Goal: Information Seeking & Learning: Find specific fact

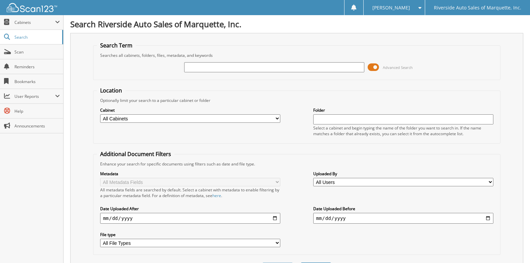
click at [245, 66] on input "text" at bounding box center [274, 67] width 180 height 10
type input "32124"
click at [301, 262] on button "Search" at bounding box center [316, 268] width 30 height 12
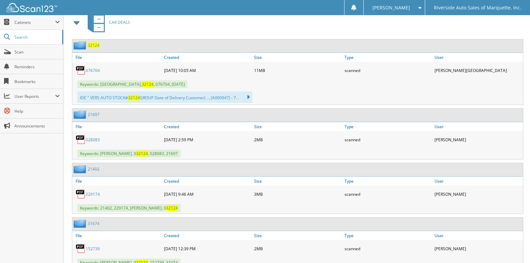
scroll to position [202, 0]
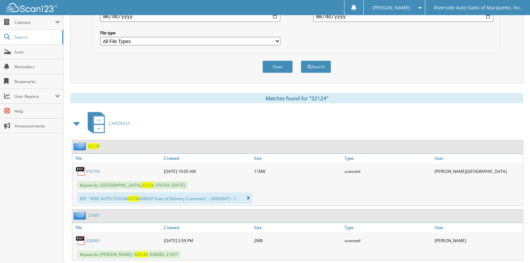
click at [95, 172] on link "076704" at bounding box center [93, 171] width 14 height 6
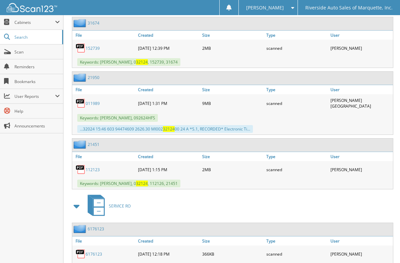
scroll to position [549, 0]
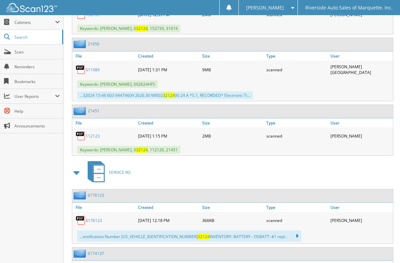
click at [96, 218] on link "6176123" at bounding box center [94, 220] width 16 height 6
click at [21, 37] on span "Search" at bounding box center [36, 37] width 44 height 6
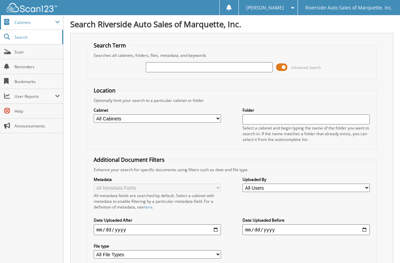
click at [26, 22] on span "Cabinets" at bounding box center [34, 22] width 41 height 6
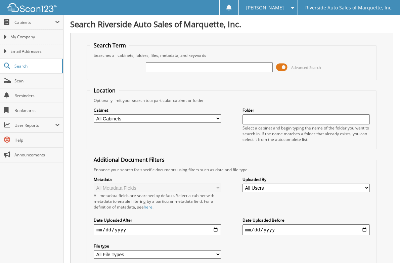
click at [172, 116] on select "All Cabinets AUCTION PURCHASES CAR DEALS DEALER TRADES PURCHASED DEALER TRADES …" at bounding box center [157, 118] width 127 height 8
select select "32475"
click at [94, 114] on select "All Cabinets AUCTION PURCHASES CAR DEALS DEALER TRADES PURCHASED DEALER TRADES …" at bounding box center [157, 118] width 127 height 8
click at [164, 64] on input "text" at bounding box center [209, 67] width 127 height 10
type input "32124"
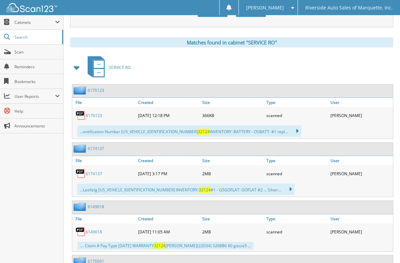
scroll to position [336, 0]
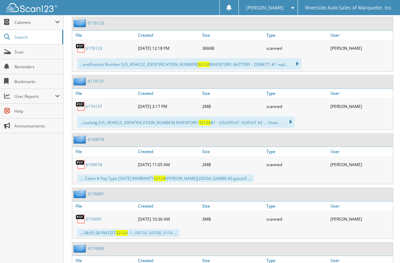
click at [94, 107] on link "6174137" at bounding box center [94, 106] width 16 height 6
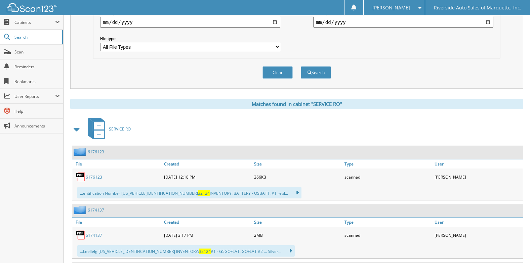
scroll to position [95, 0]
